Goal: Task Accomplishment & Management: Manage account settings

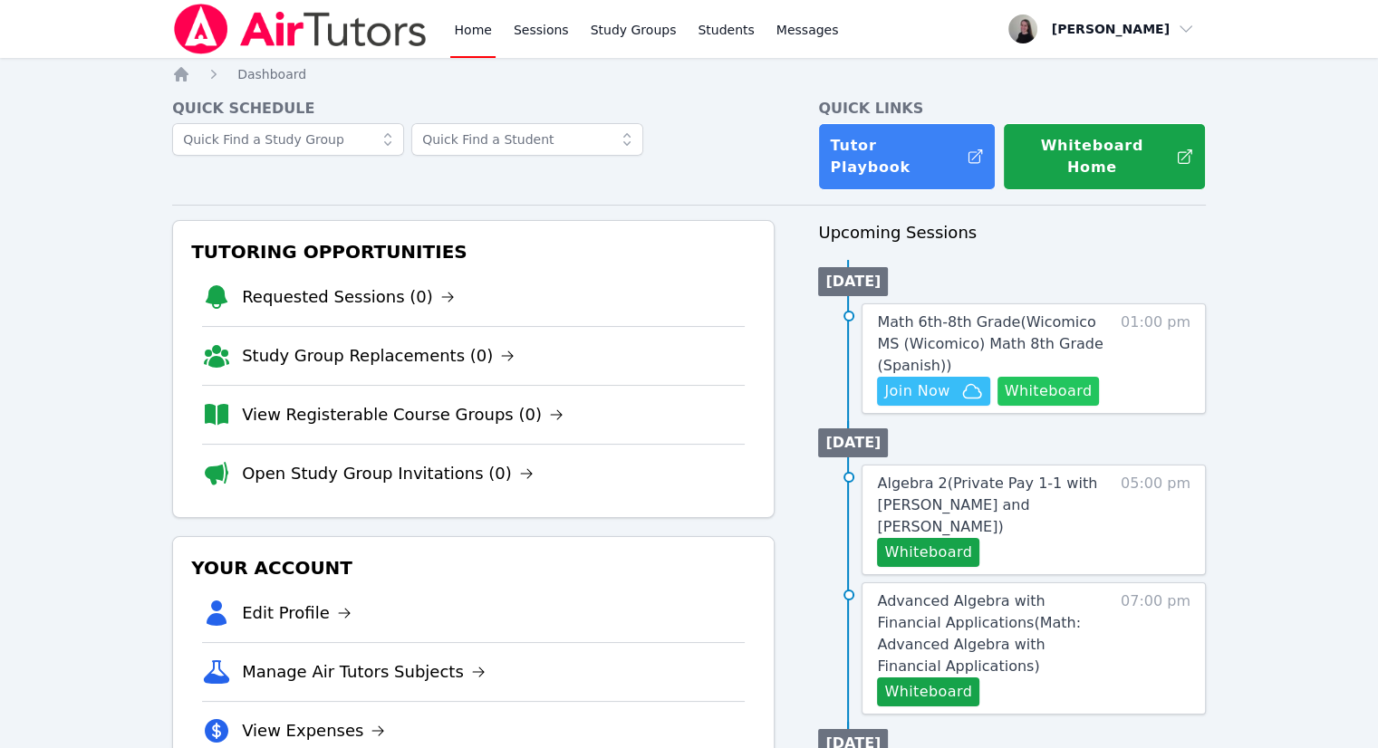
click at [1074, 377] on button "Whiteboard" at bounding box center [1048, 391] width 102 height 29
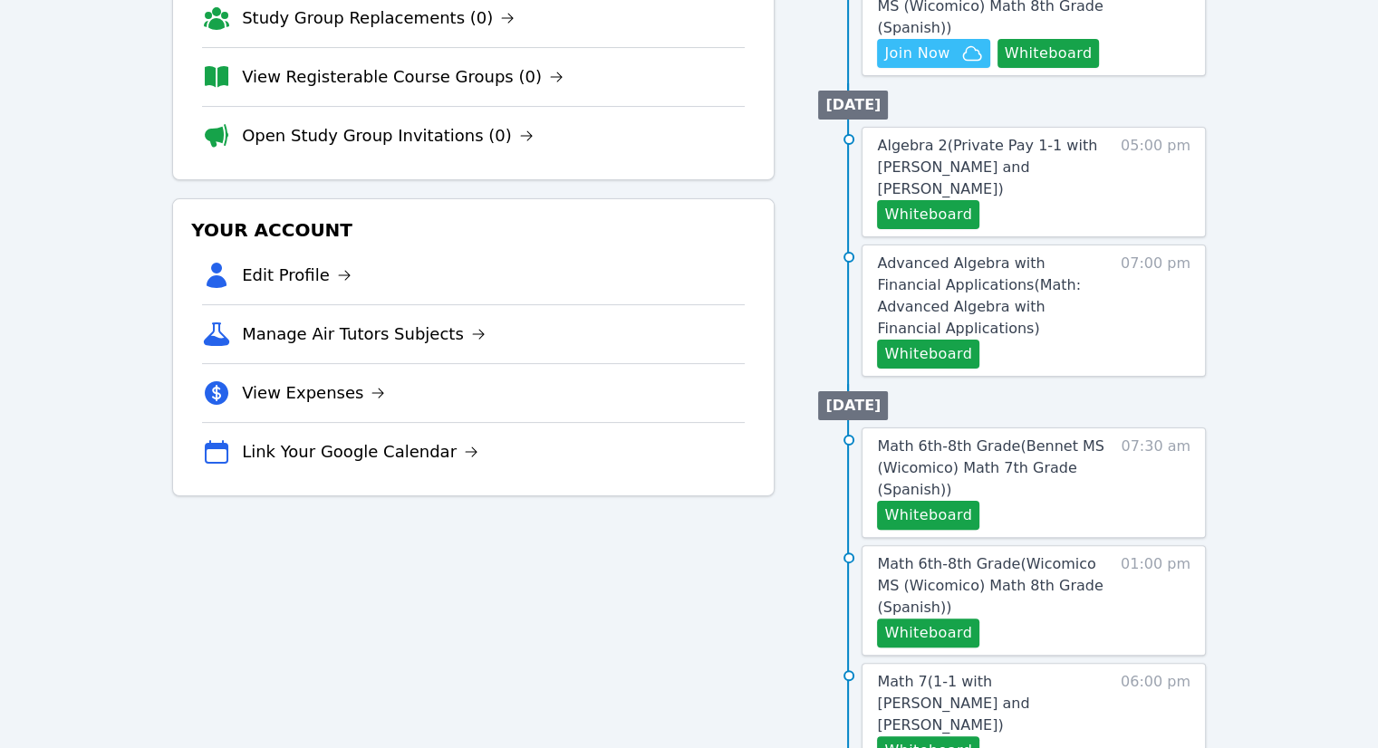
scroll to position [453, 0]
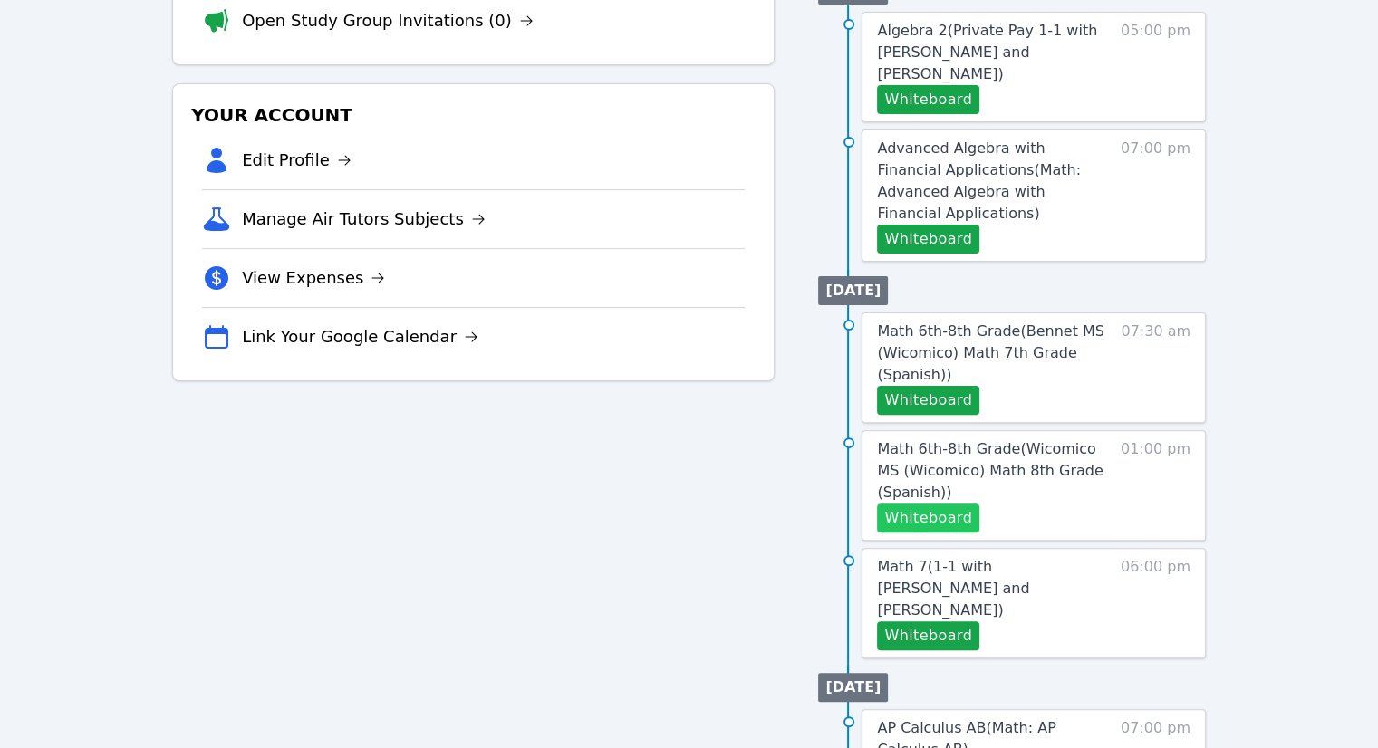
click at [954, 504] on button "Whiteboard" at bounding box center [928, 518] width 102 height 29
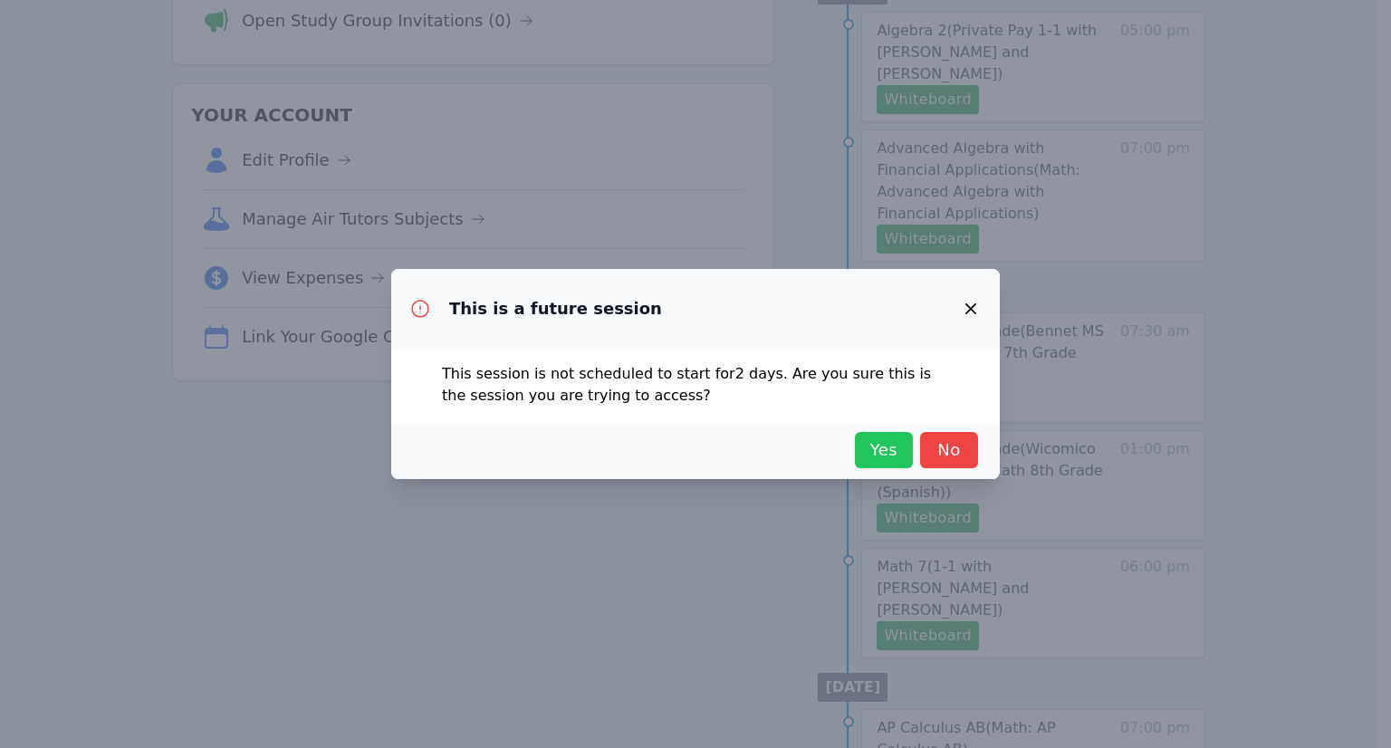
click at [873, 457] on span "Yes" at bounding box center [884, 450] width 40 height 25
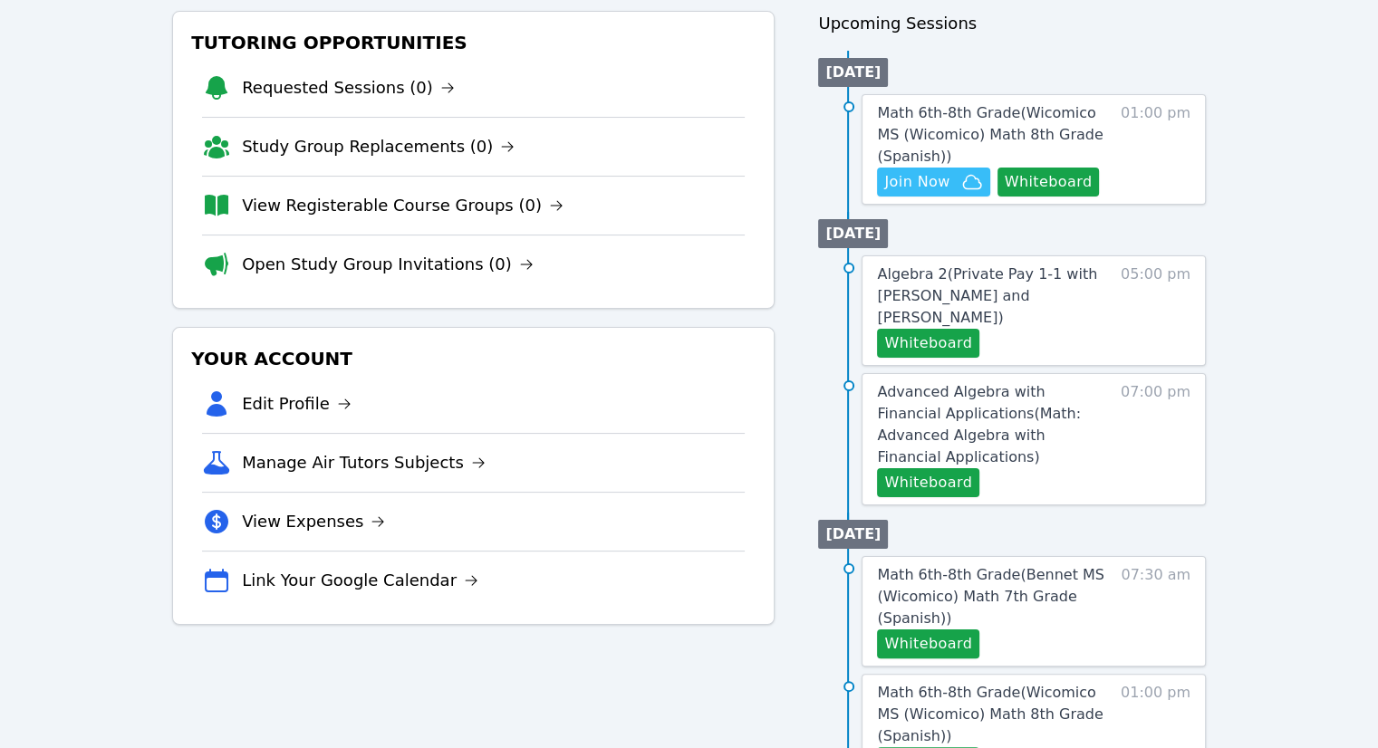
scroll to position [0, 0]
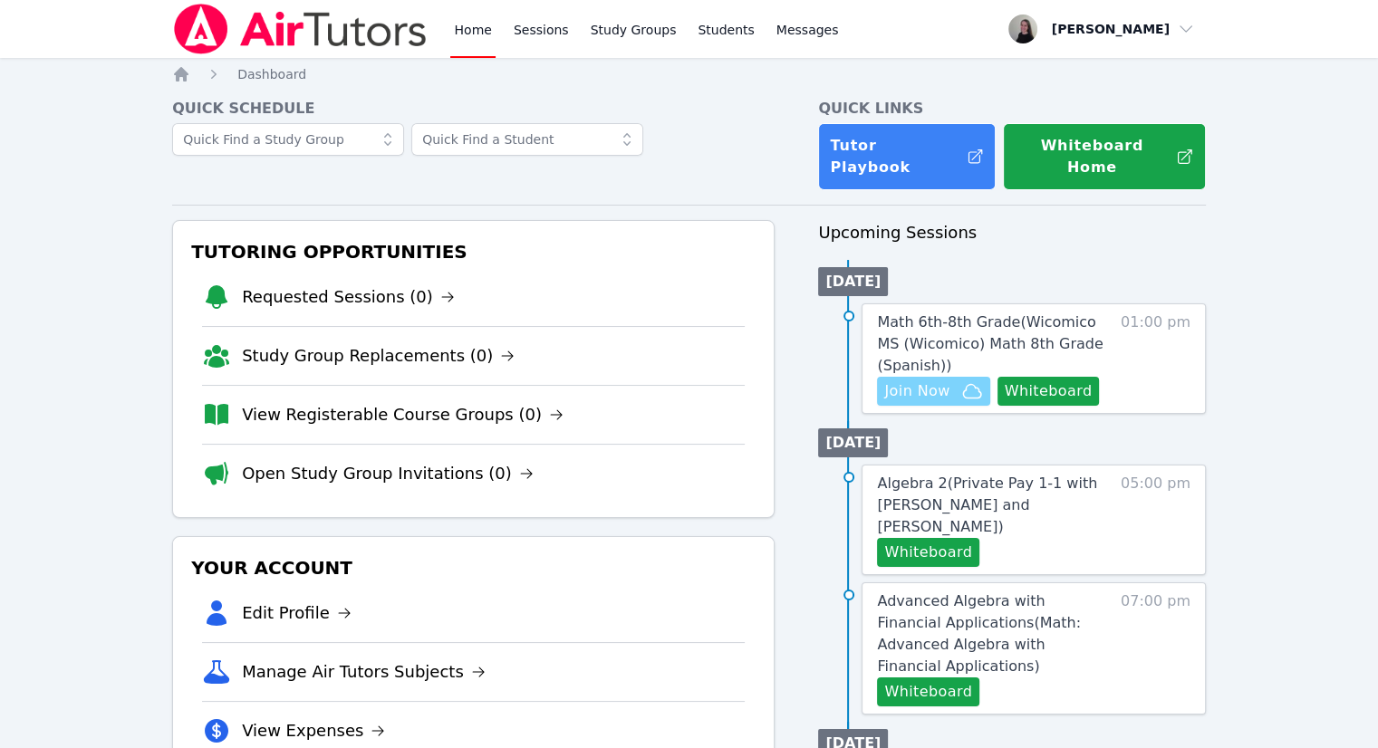
click at [944, 380] on span "Join Now" at bounding box center [916, 391] width 65 height 22
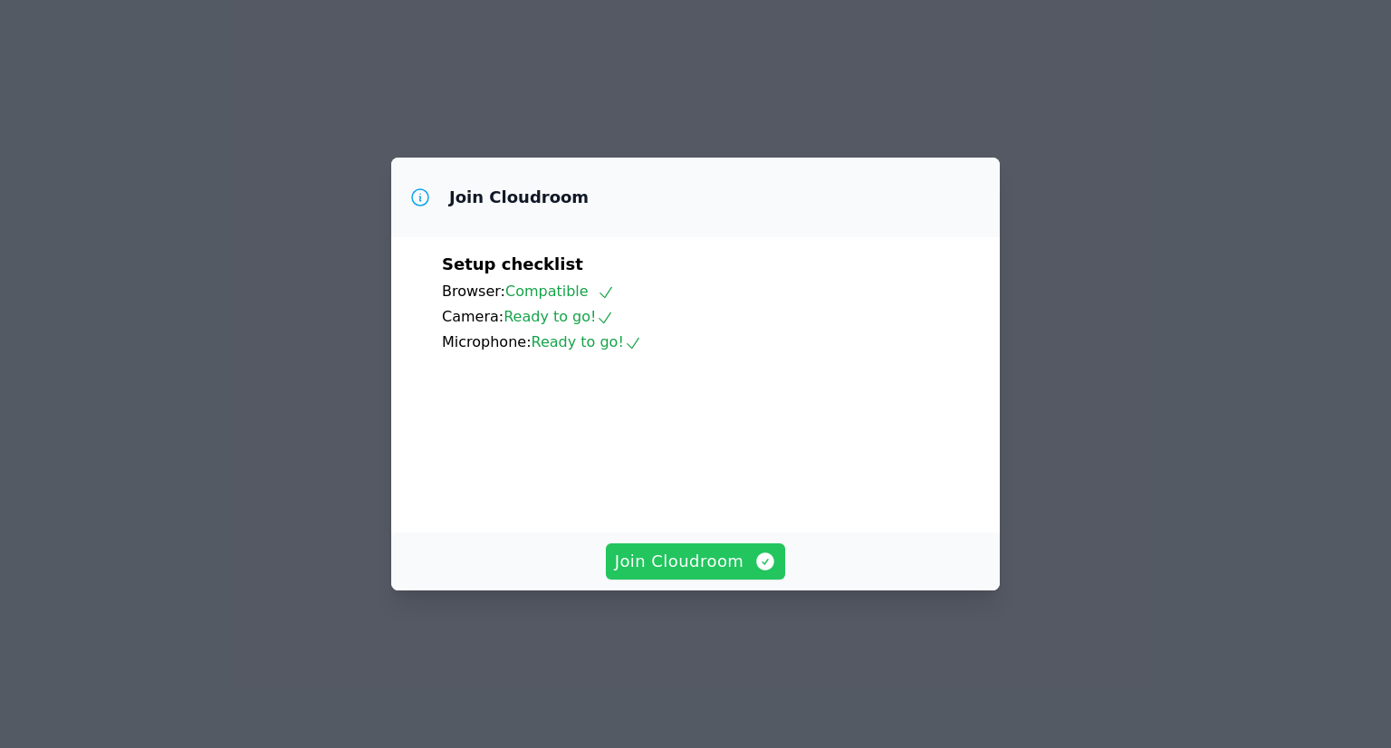
click at [683, 574] on span "Join Cloudroom" at bounding box center [696, 561] width 162 height 25
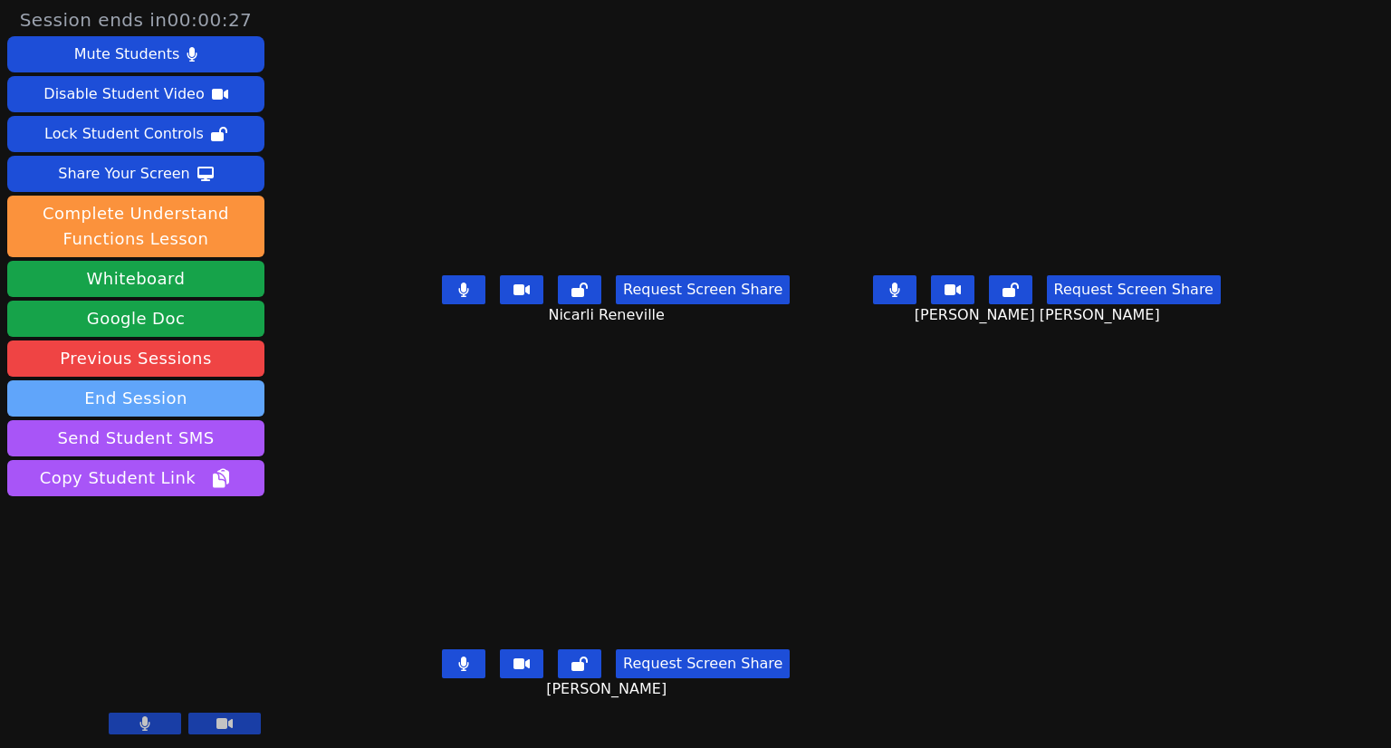
click at [139, 393] on button "End Session" at bounding box center [135, 398] width 257 height 36
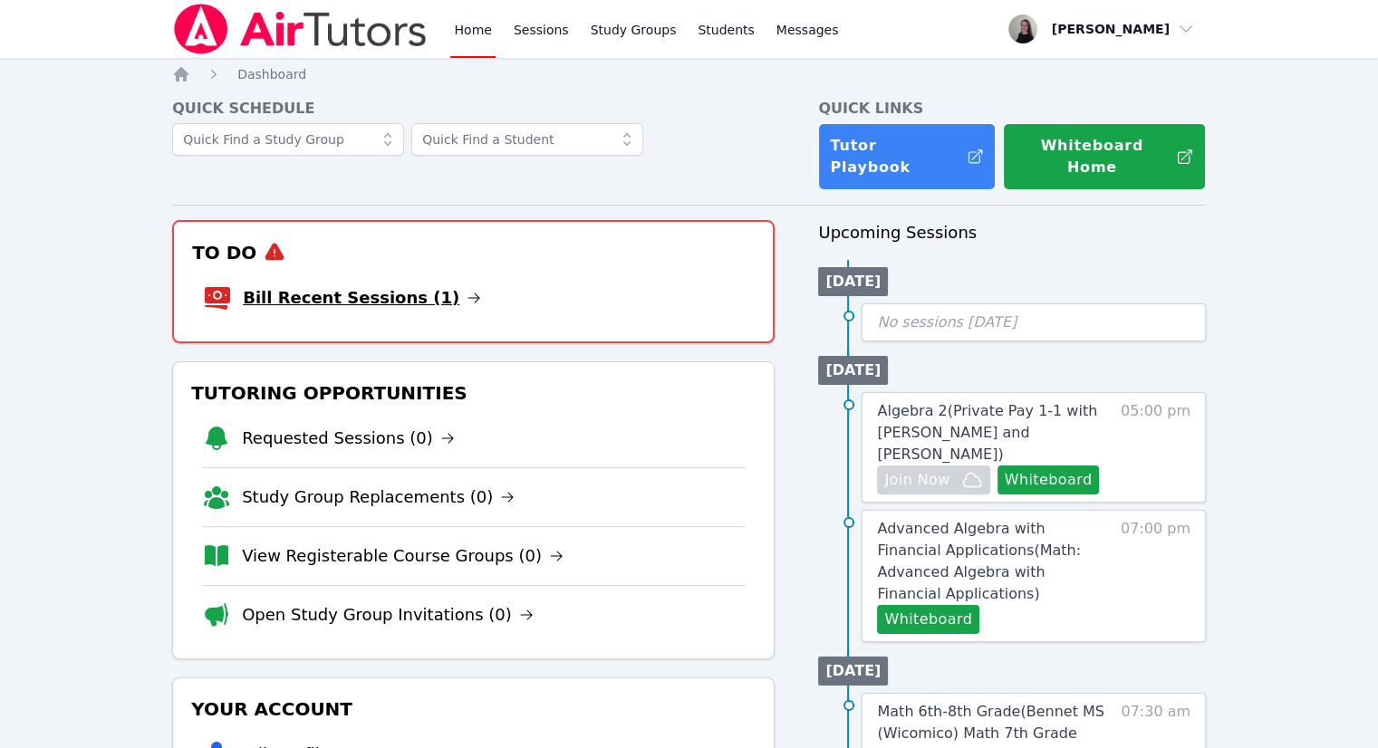
click at [391, 285] on link "Bill Recent Sessions (1)" at bounding box center [362, 297] width 238 height 25
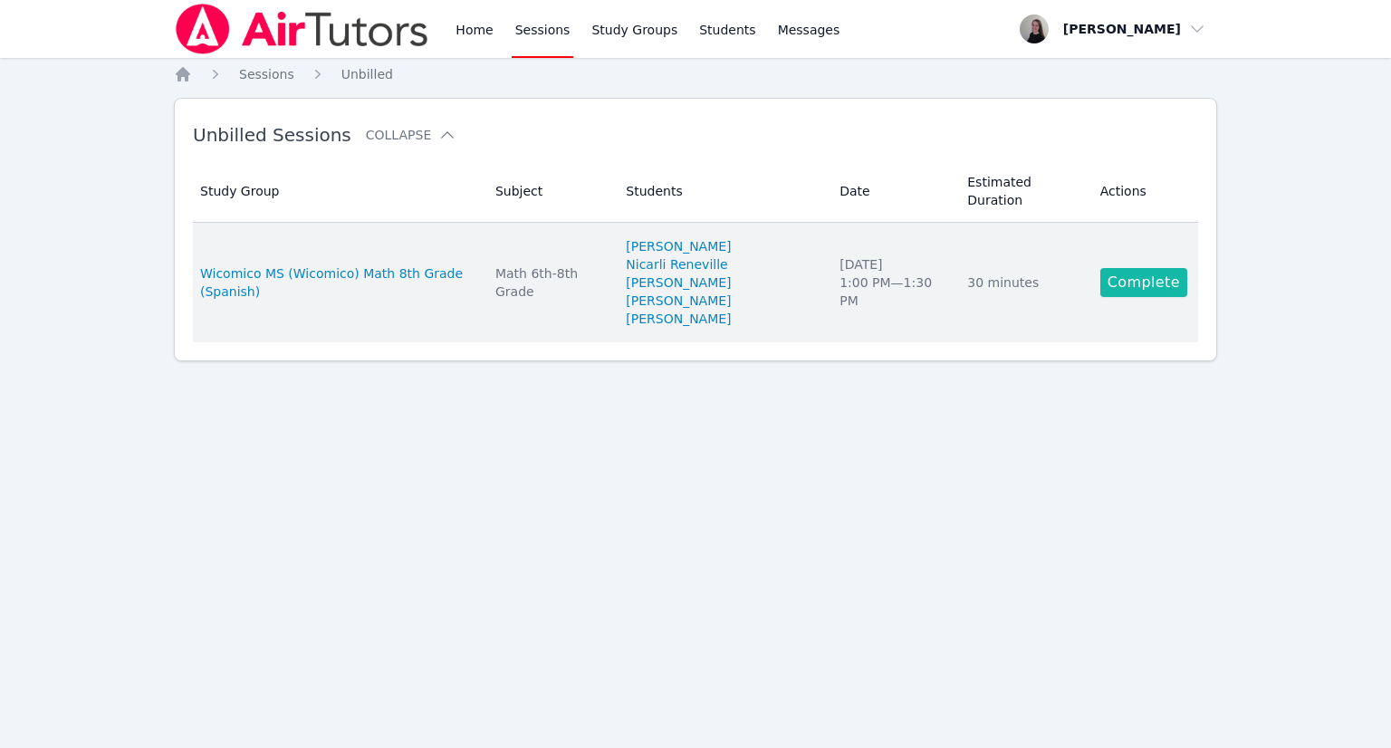
click at [1134, 268] on link "Complete" at bounding box center [1144, 282] width 87 height 29
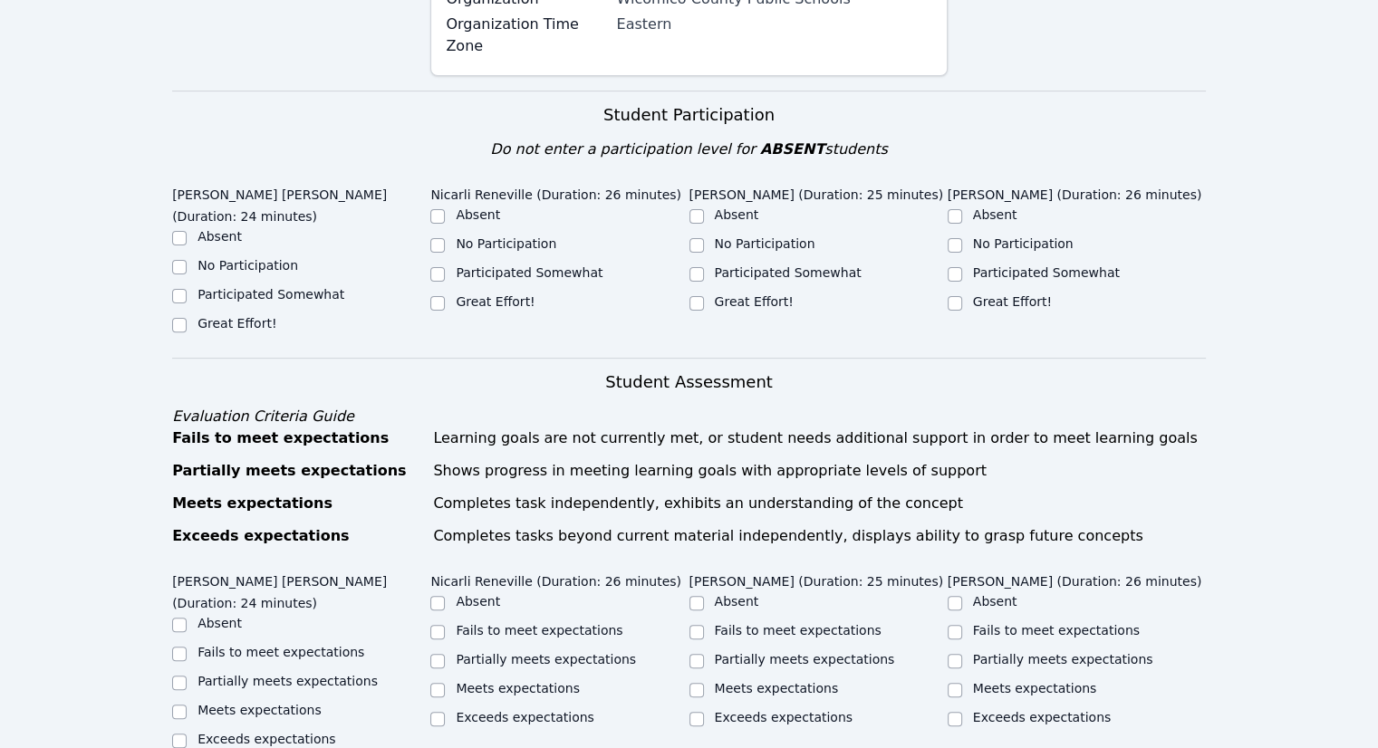
scroll to position [544, 0]
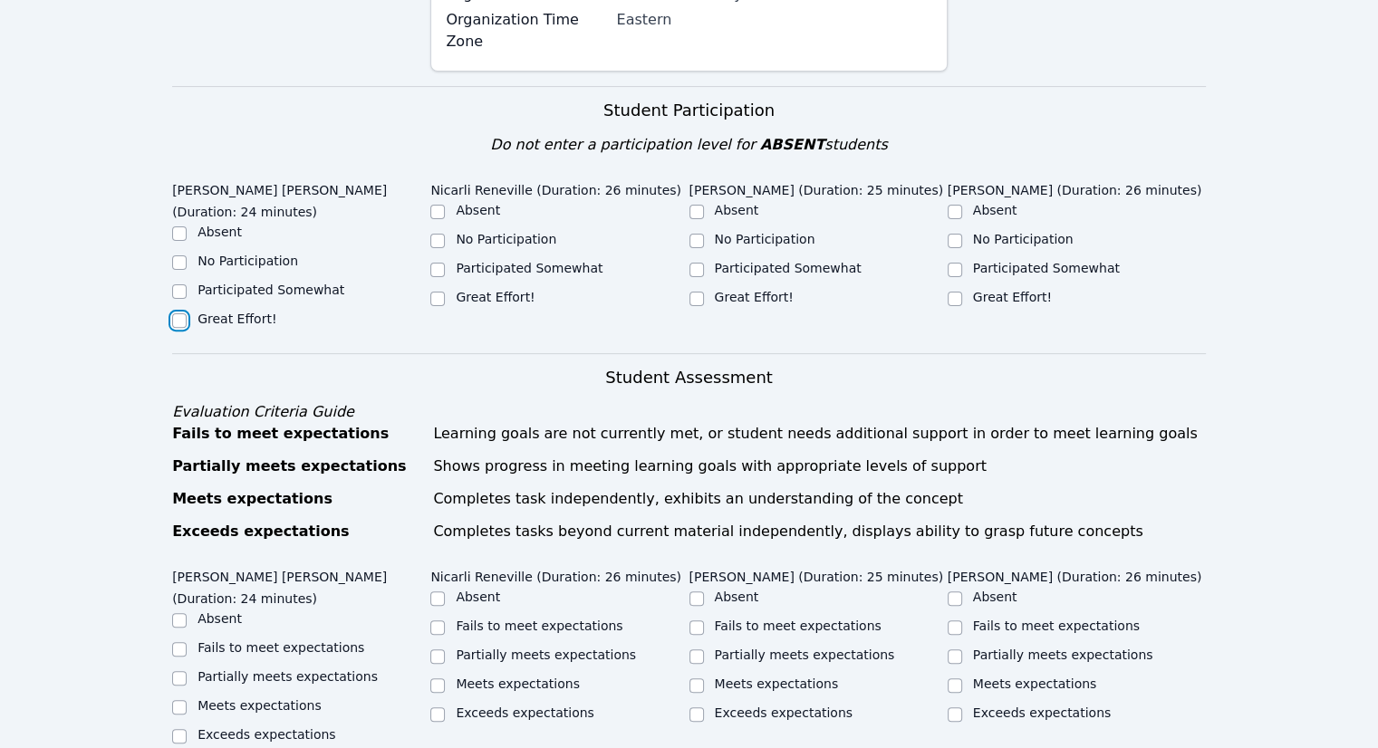
click at [185, 313] on input "Great Effort!" at bounding box center [179, 320] width 14 height 14
checkbox input "true"
click at [442, 263] on input "Participated Somewhat" at bounding box center [437, 270] width 14 height 14
checkbox input "true"
click at [697, 263] on input "Participated Somewhat" at bounding box center [696, 270] width 14 height 14
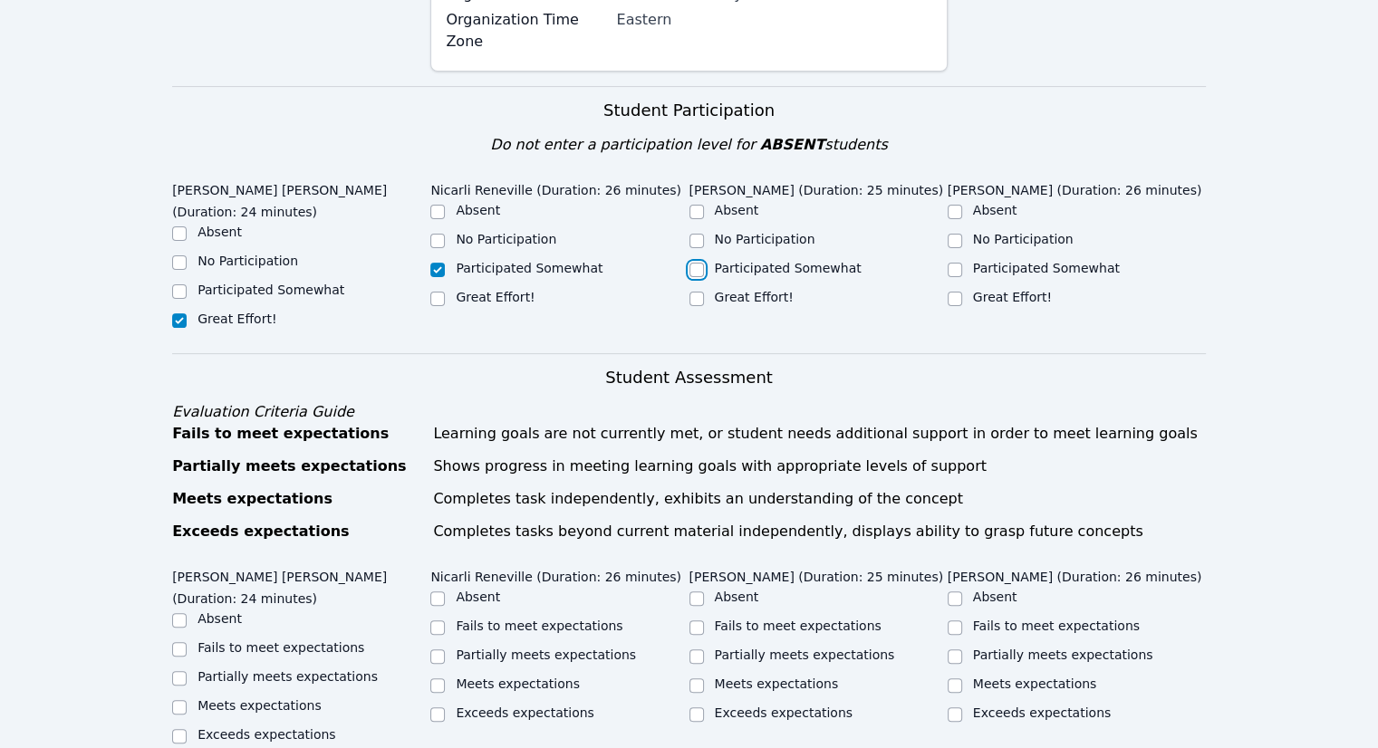
checkbox input "true"
click at [954, 263] on input "Participated Somewhat" at bounding box center [955, 270] width 14 height 14
checkbox input "true"
click at [958, 292] on input "Great Effort!" at bounding box center [955, 299] width 14 height 14
checkbox input "true"
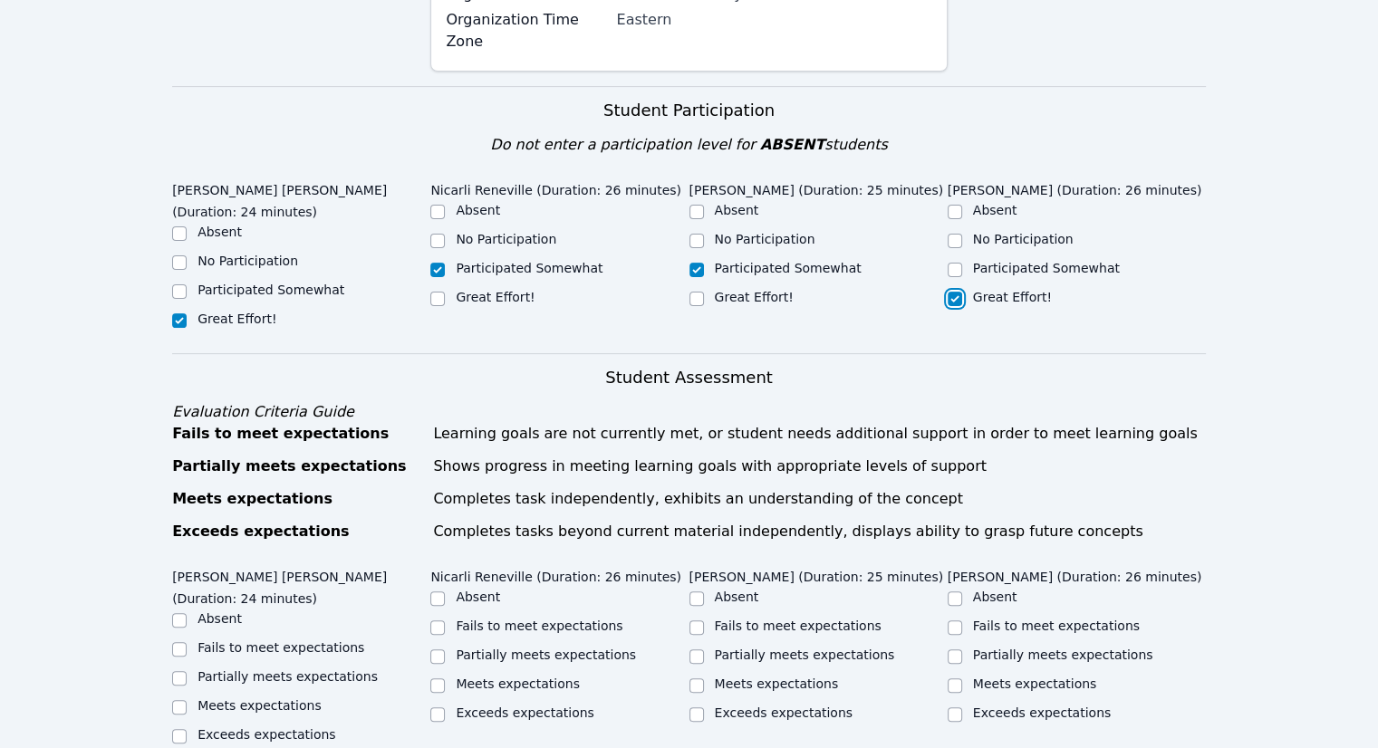
checkbox input "false"
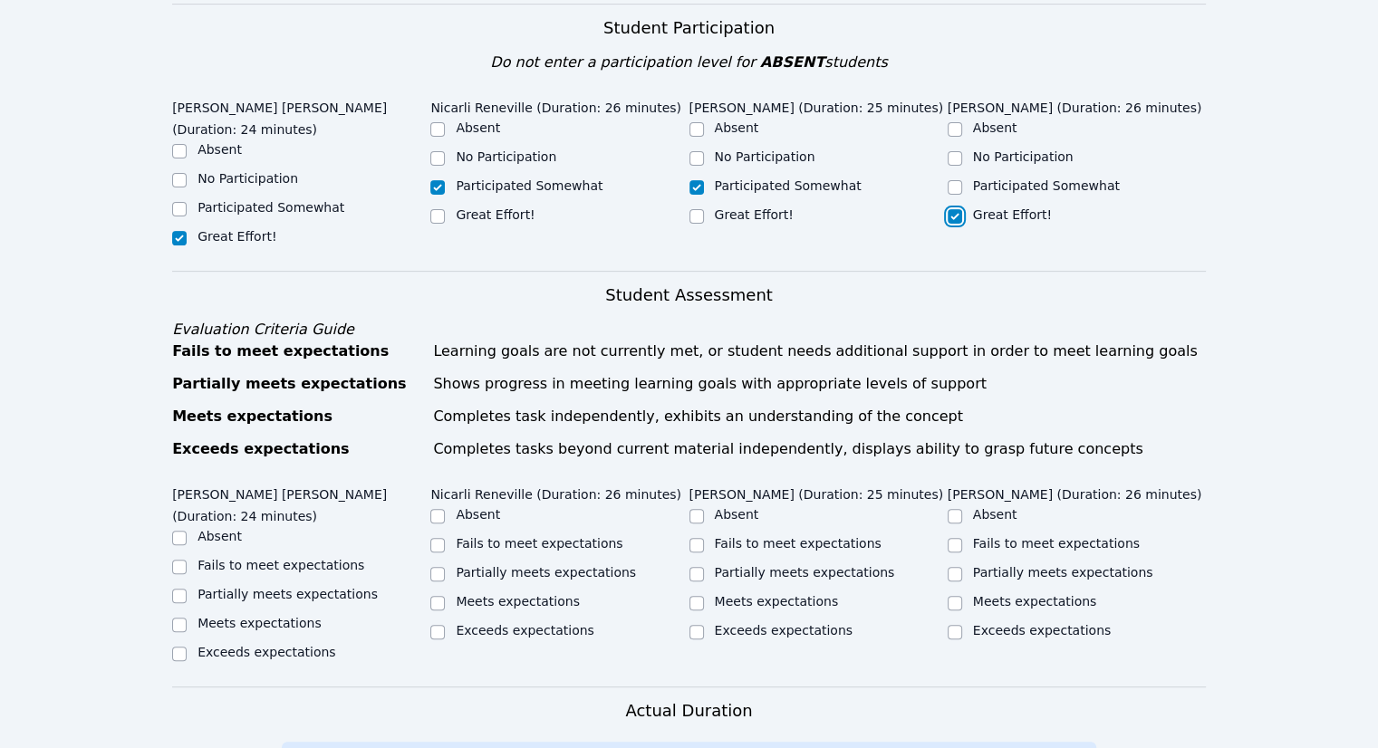
scroll to position [725, 0]
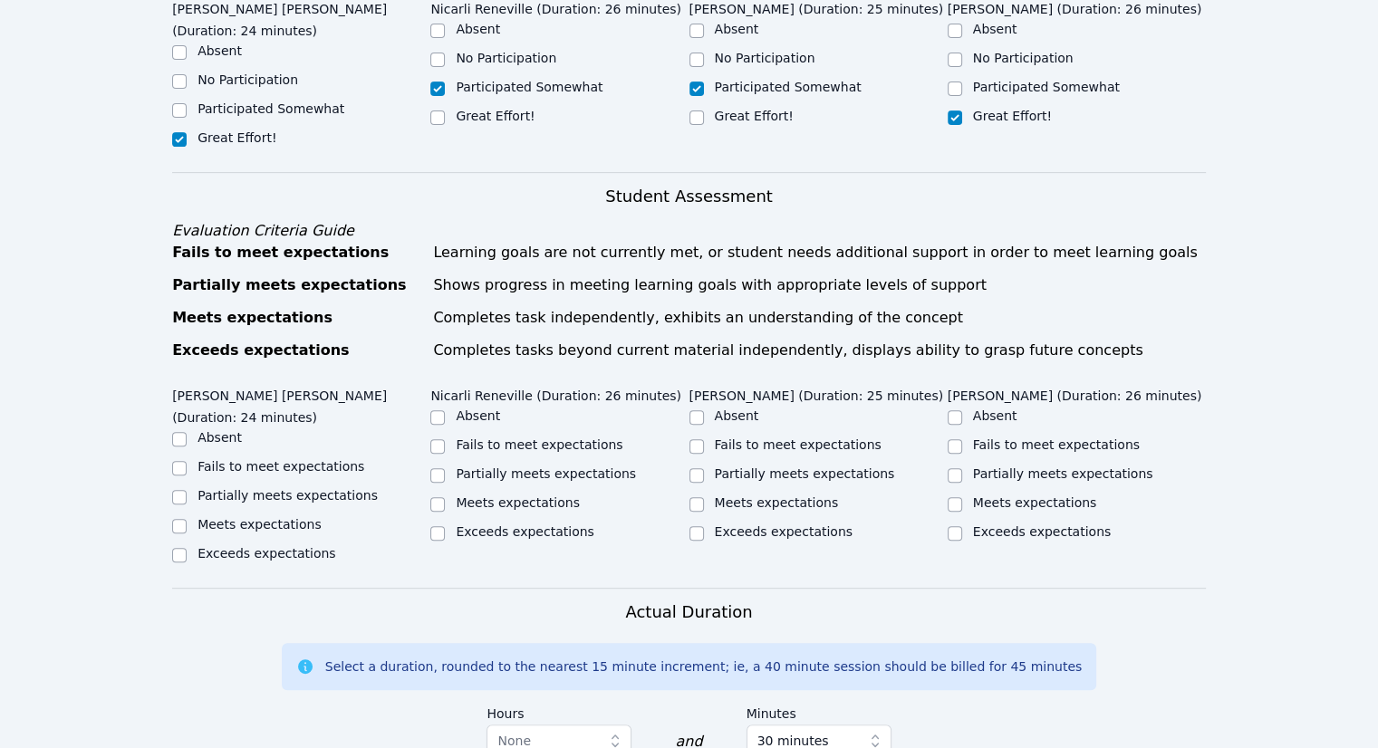
click at [271, 517] on label "Meets expectations" at bounding box center [259, 524] width 124 height 14
click at [187, 519] on input "Meets expectations" at bounding box center [179, 526] width 14 height 14
checkbox input "true"
click at [511, 467] on label "Partially meets expectations" at bounding box center [546, 474] width 180 height 14
click at [449, 465] on div "Partially meets expectations" at bounding box center [559, 476] width 258 height 22
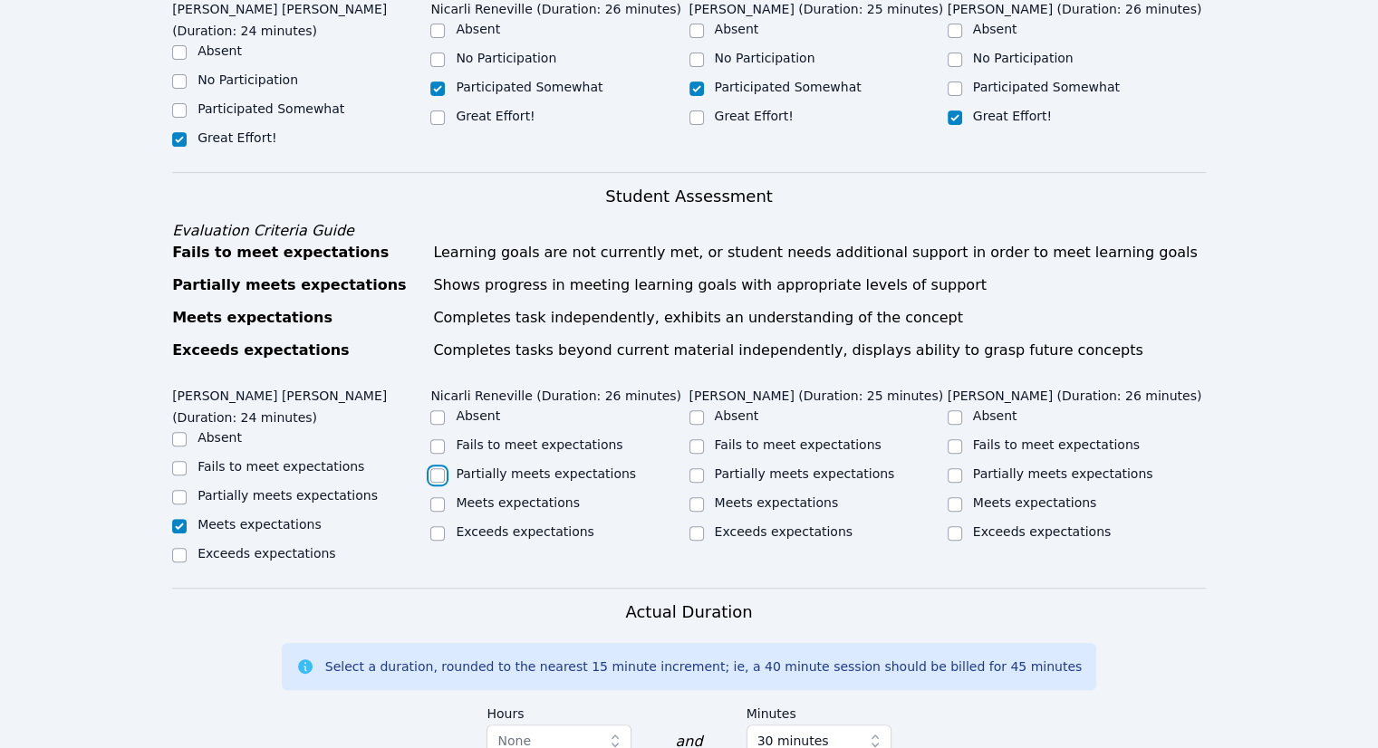
click at [444, 468] on input "Partially meets expectations" at bounding box center [437, 475] width 14 height 14
checkbox input "true"
click at [696, 468] on input "Partially meets expectations" at bounding box center [696, 475] width 14 height 14
checkbox input "true"
click at [953, 497] on input "Meets expectations" at bounding box center [955, 504] width 14 height 14
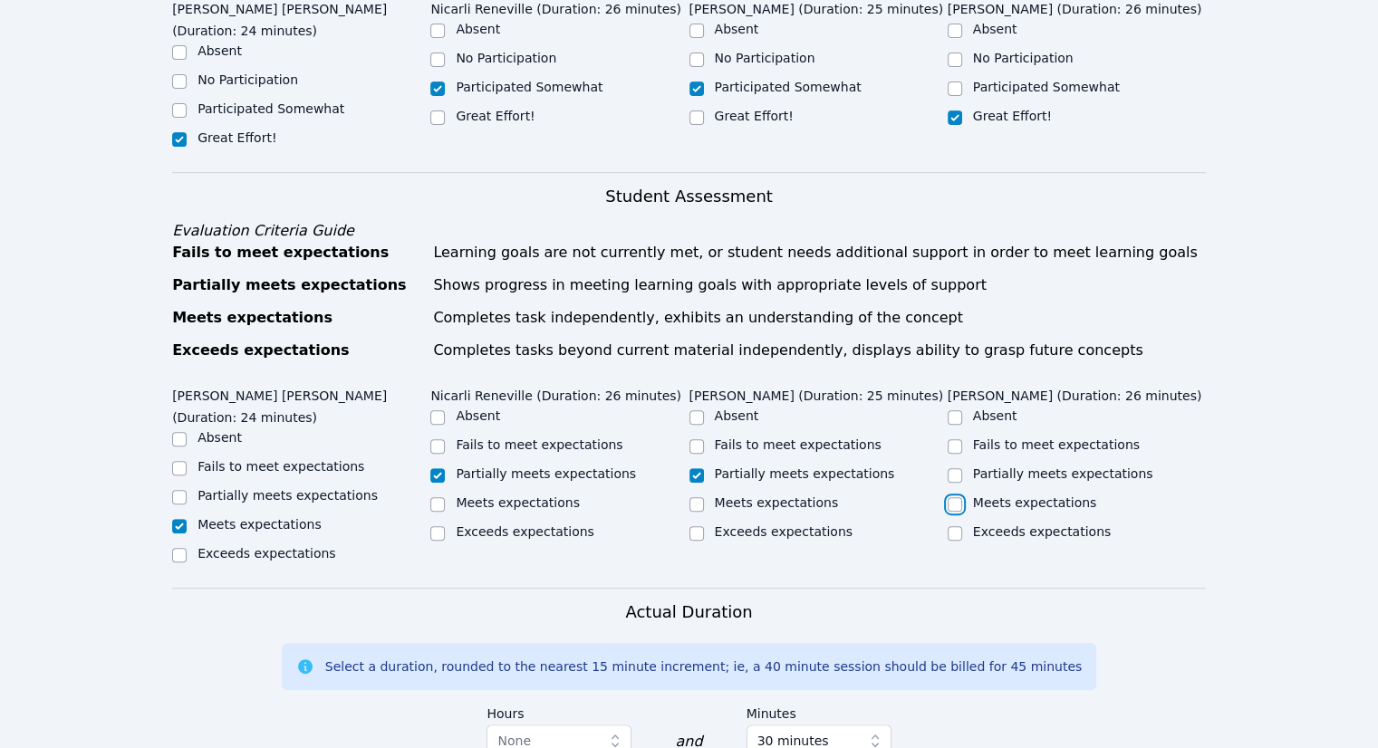
checkbox input "true"
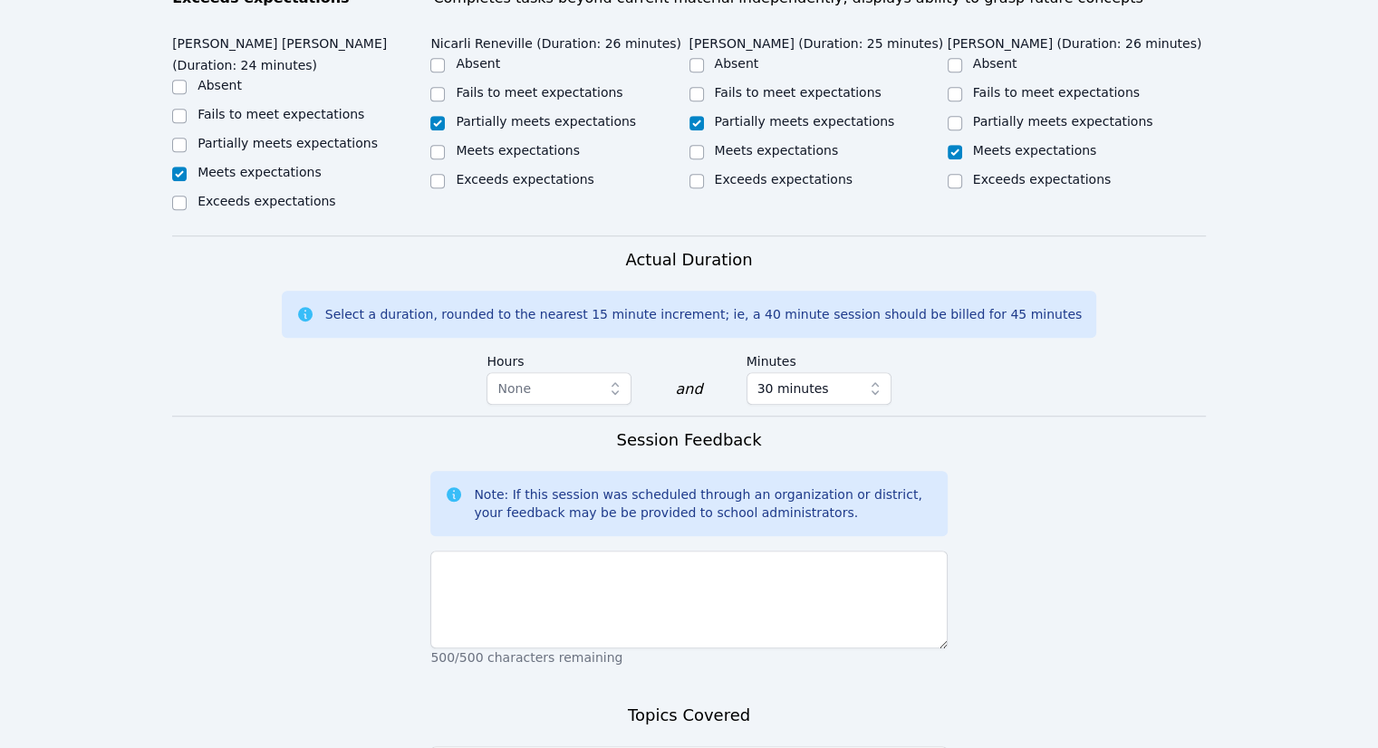
scroll to position [1268, 0]
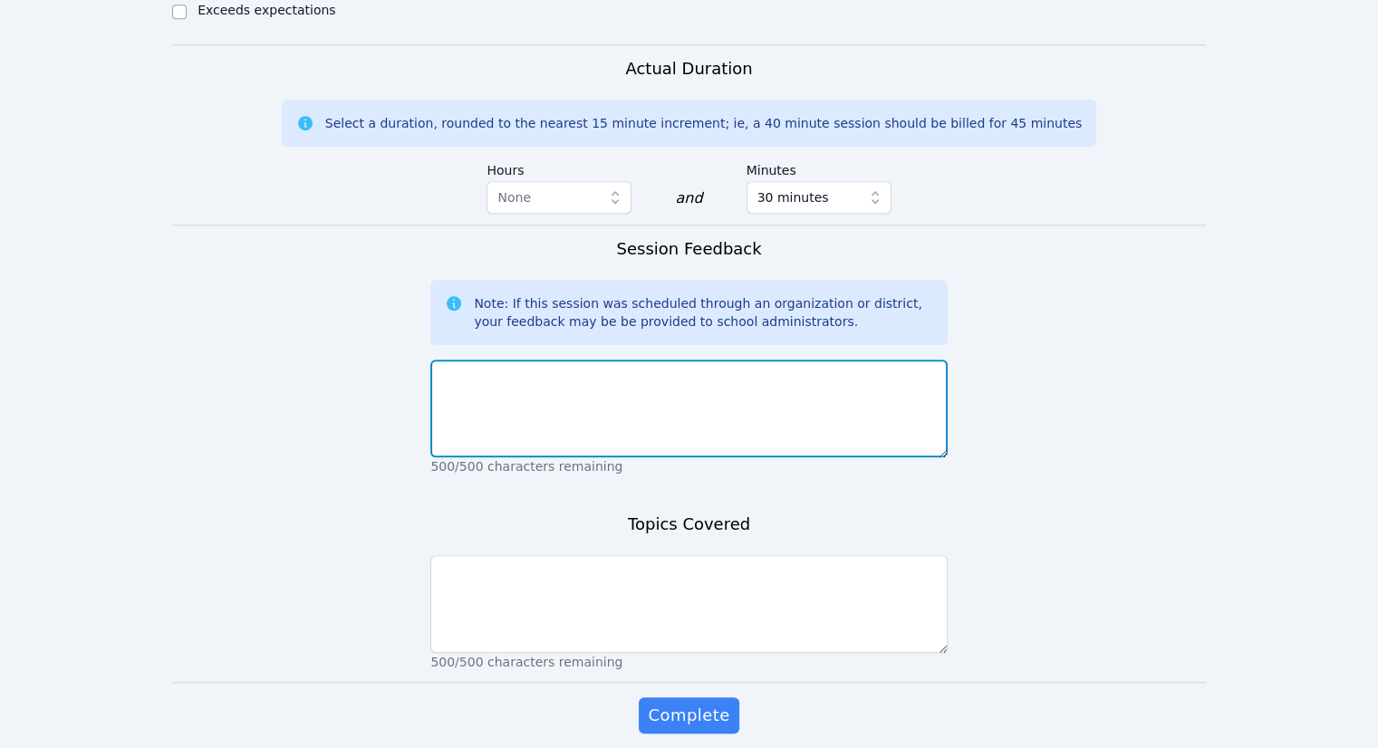
click at [638, 370] on textarea at bounding box center [688, 409] width 516 height 98
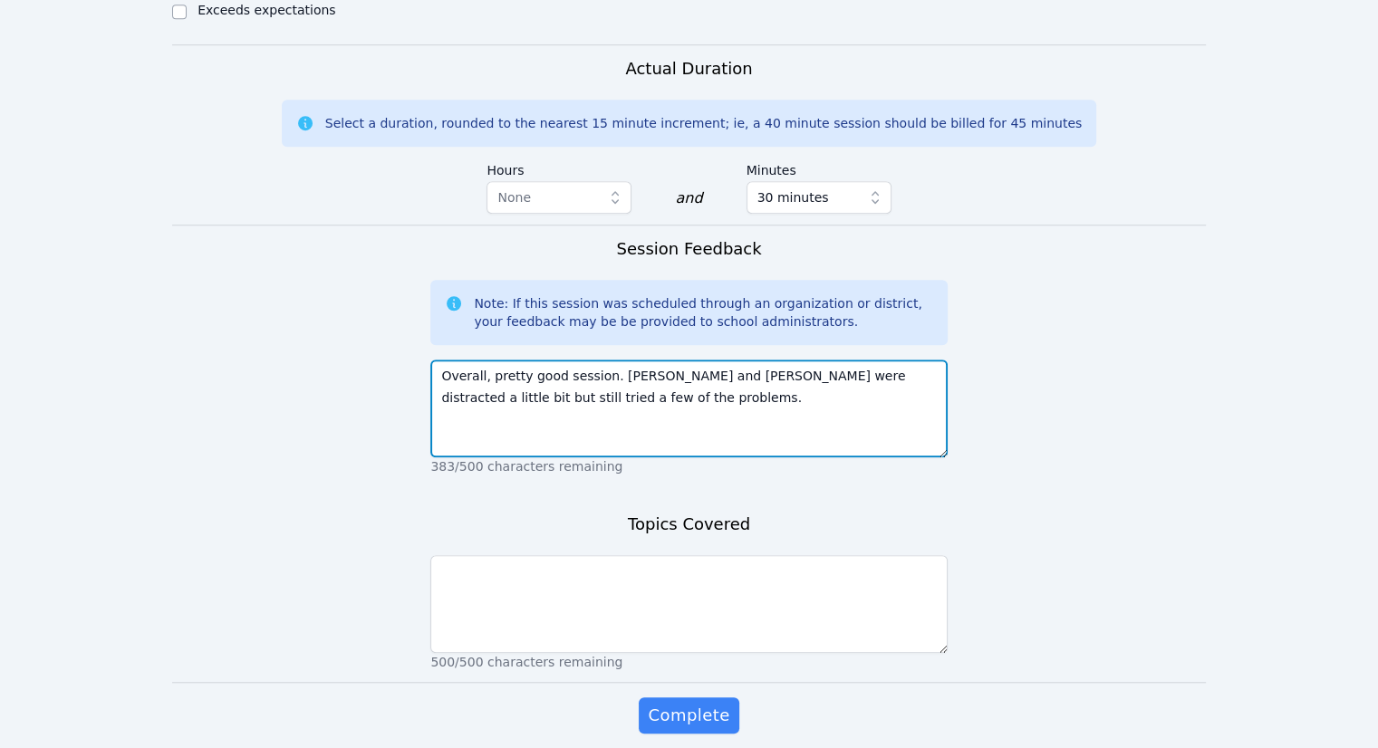
type textarea "Overall, pretty good session. Nicarli and Jostin were distracted a little bit b…"
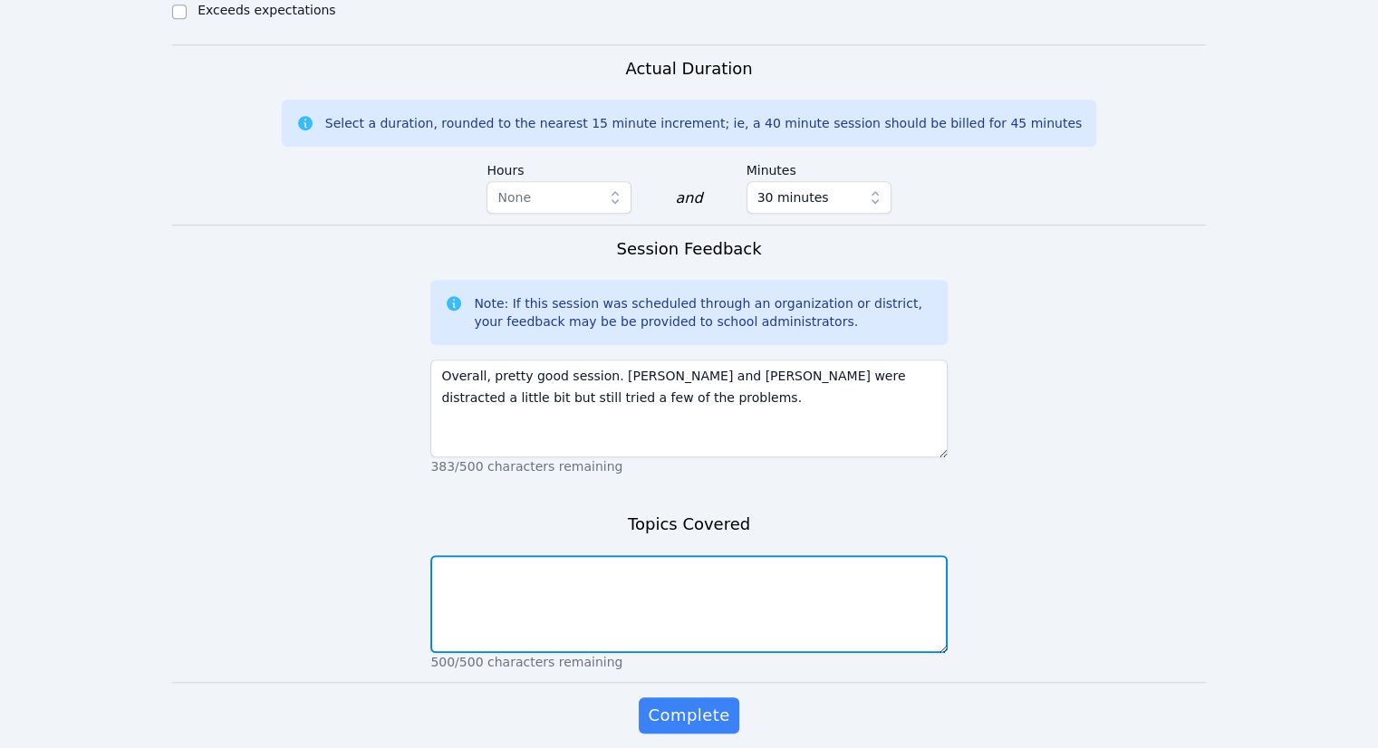
click at [623, 576] on textarea at bounding box center [688, 604] width 516 height 98
type textarea "Reflections"
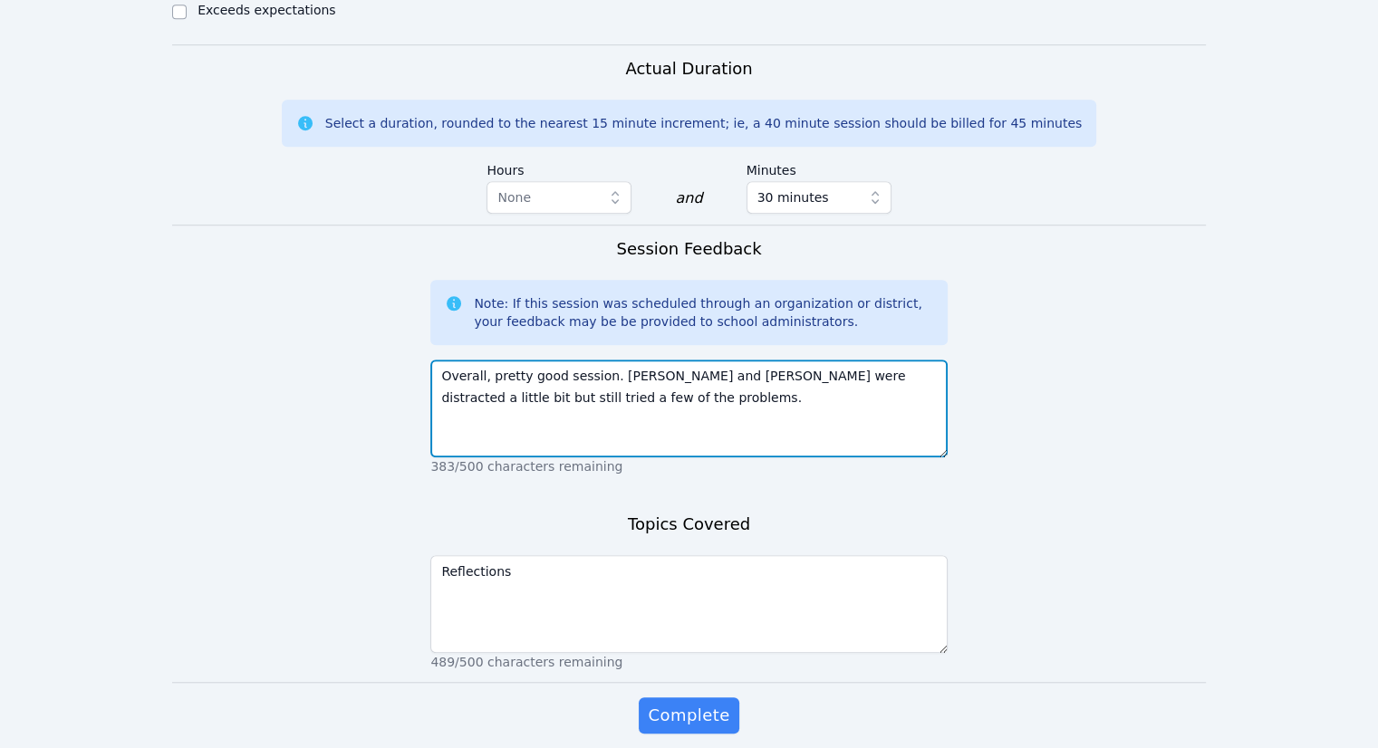
click at [627, 371] on textarea "Overall, pretty good session. Nicarli and Jostin were distracted a little bit b…" at bounding box center [688, 409] width 516 height 98
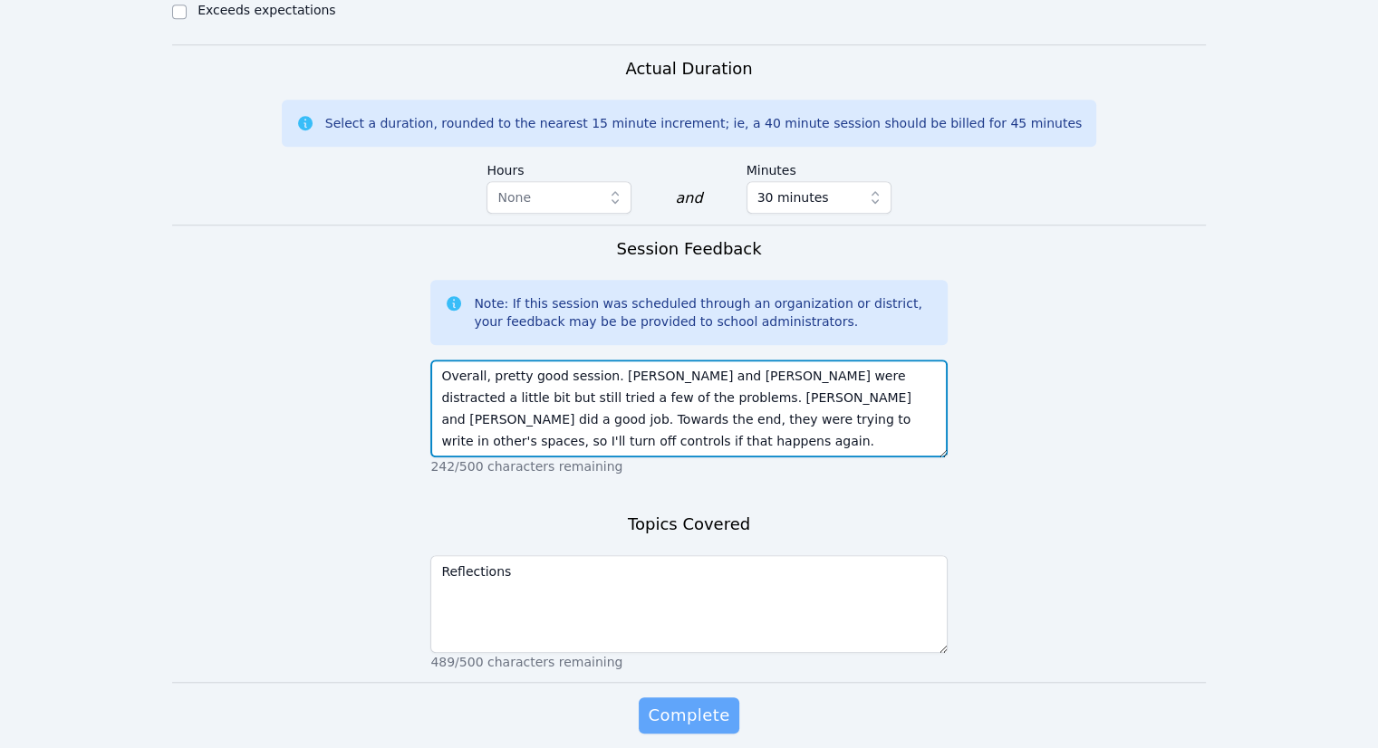
type textarea "Overall, pretty good session. Nicarli and Jostin were distracted a little bit b…"
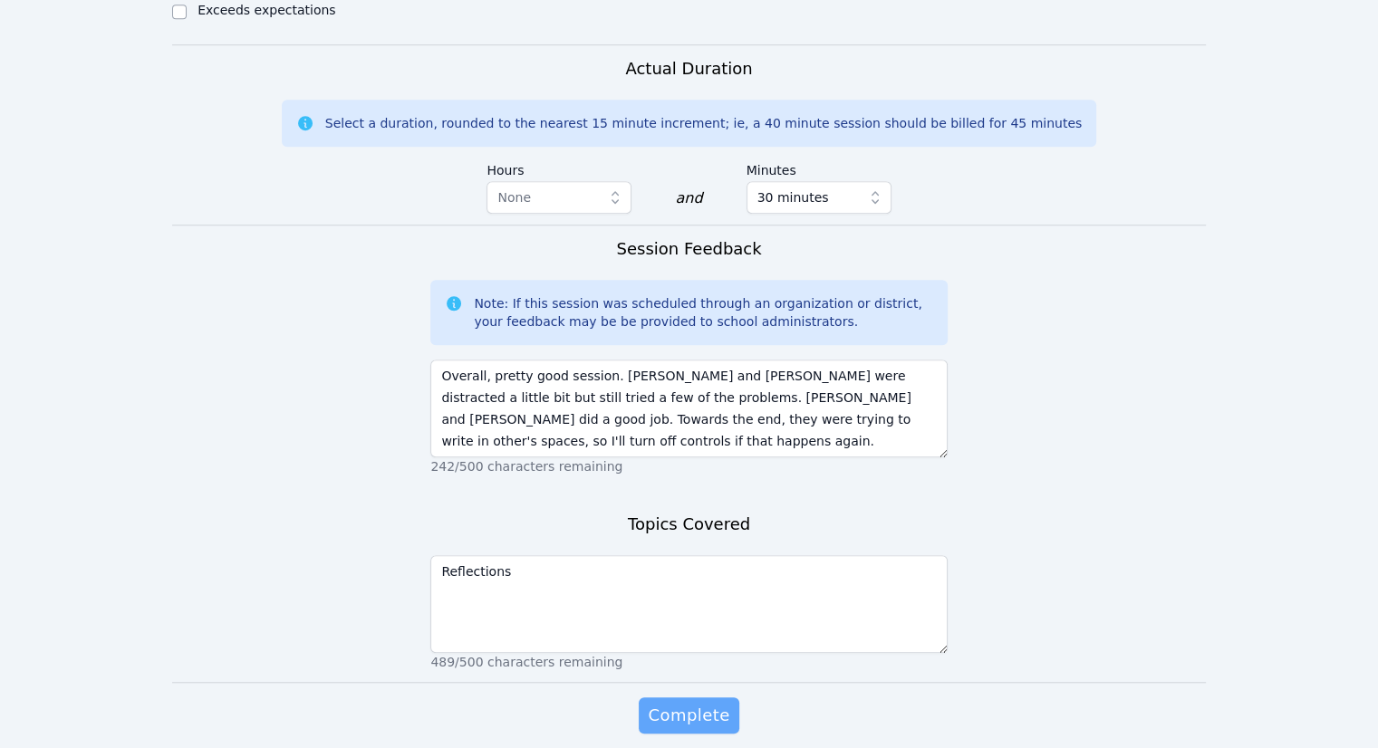
click at [710, 703] on span "Complete" at bounding box center [689, 715] width 82 height 25
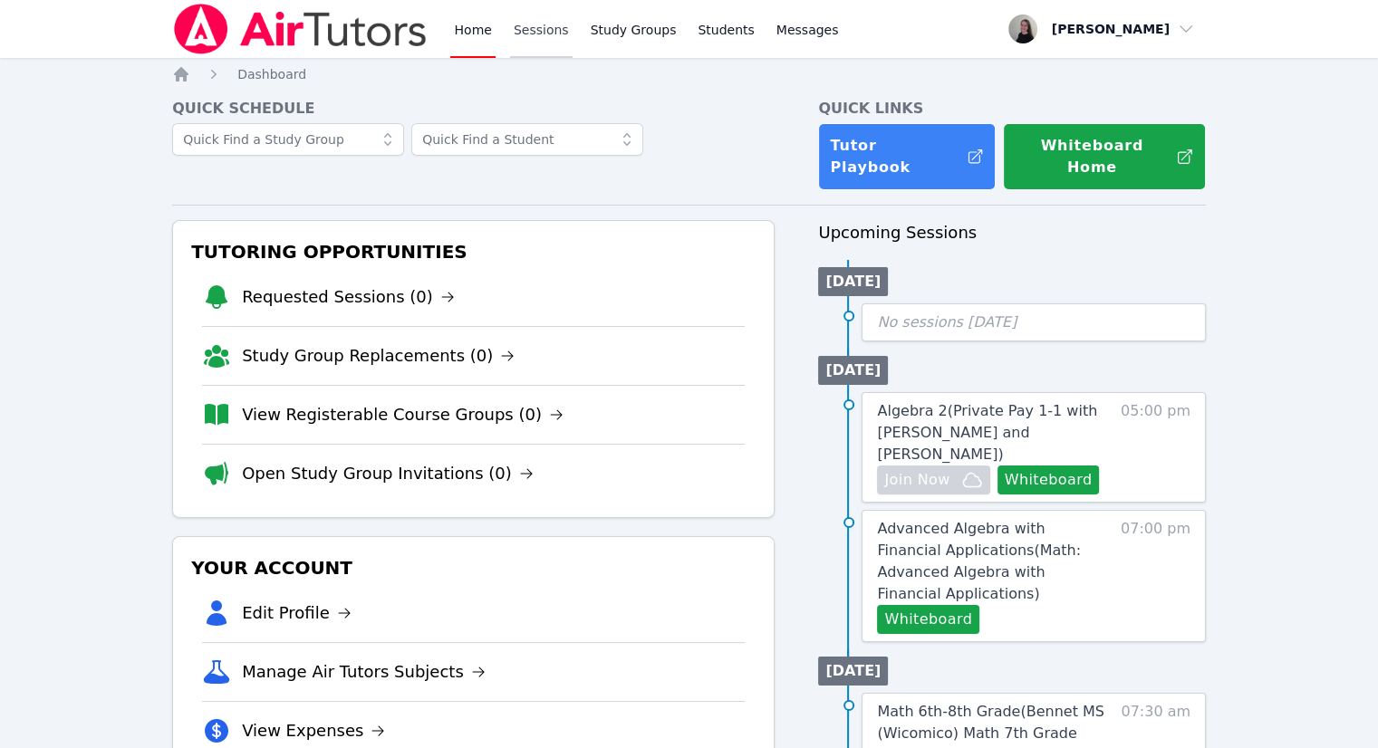
click at [547, 52] on link "Sessions" at bounding box center [541, 29] width 63 height 58
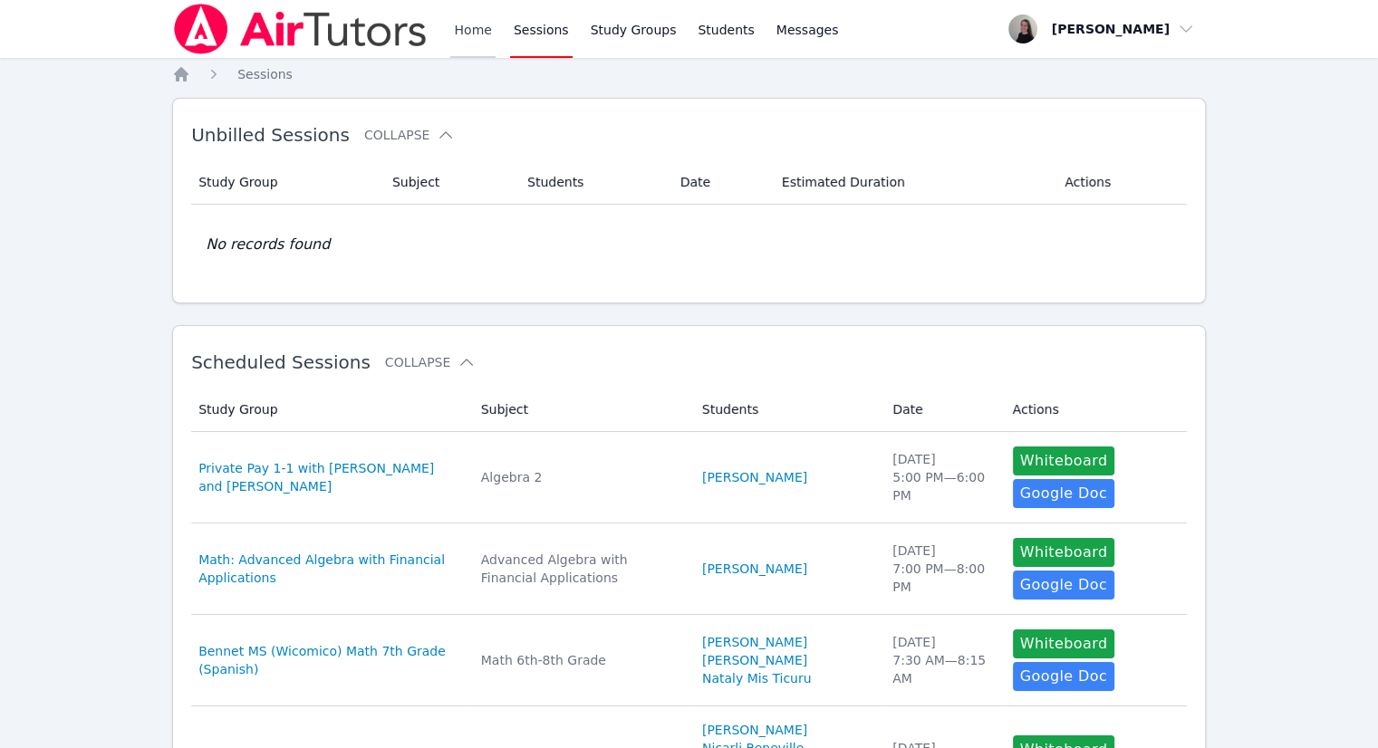
click at [467, 47] on link "Home" at bounding box center [472, 29] width 44 height 58
